Goal: Navigation & Orientation: Go to known website

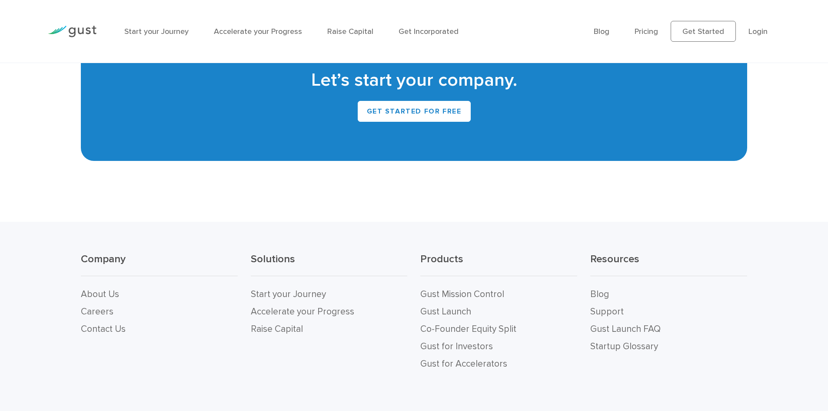
scroll to position [3925, 0]
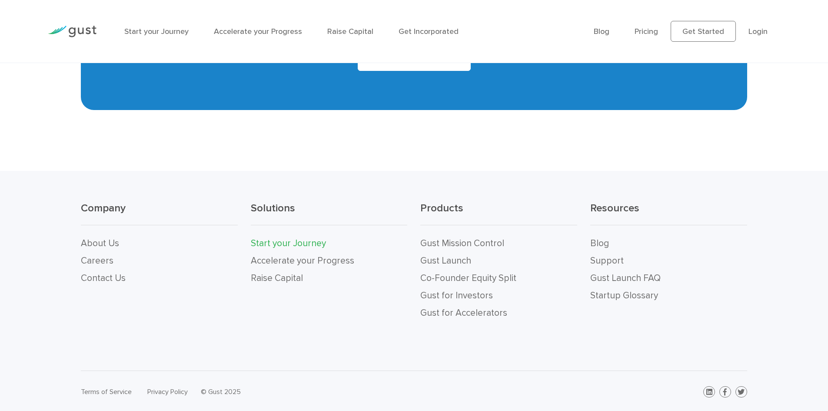
click at [290, 239] on link "Start your Journey" at bounding box center [288, 243] width 75 height 11
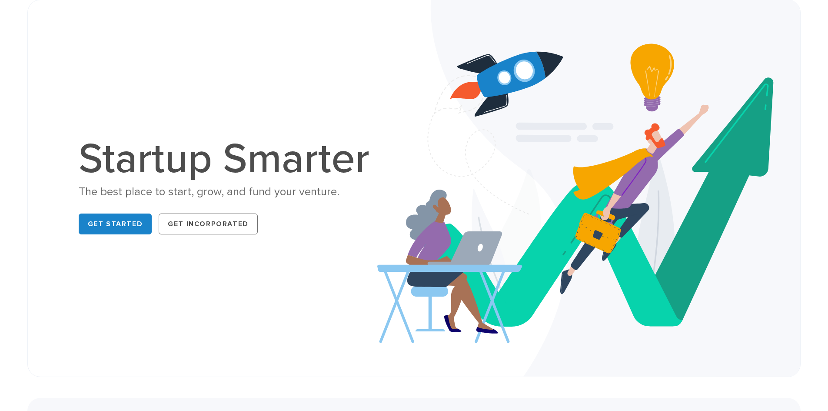
scroll to position [0, 0]
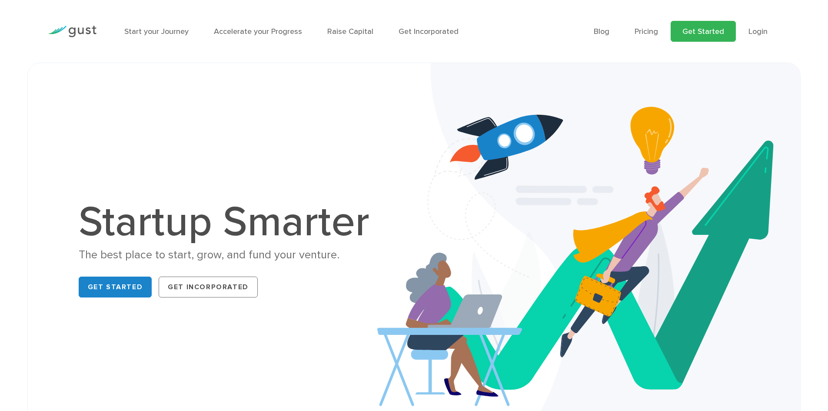
click at [728, 27] on link "Get Started" at bounding box center [703, 31] width 65 height 21
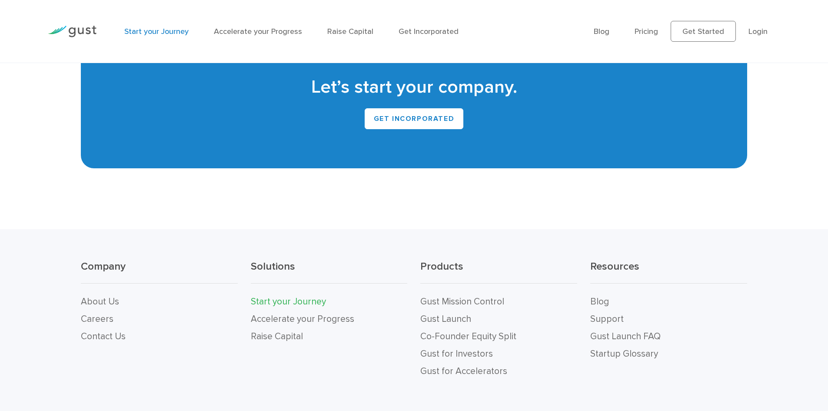
scroll to position [1749, 0]
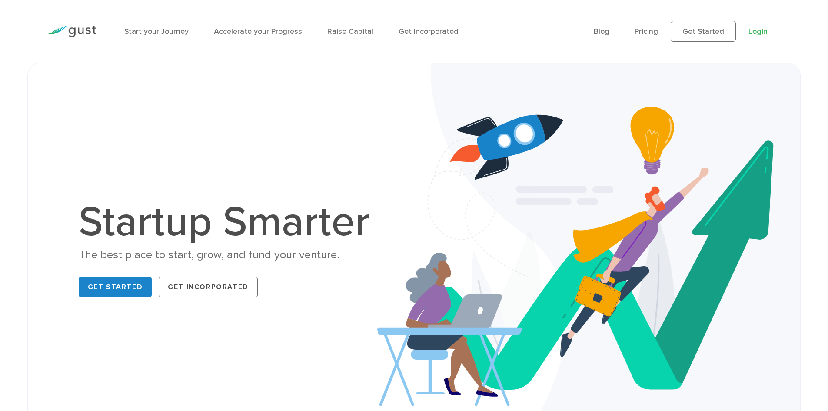
click at [750, 35] on link "Login" at bounding box center [758, 31] width 19 height 9
